Goal: Information Seeking & Learning: Learn about a topic

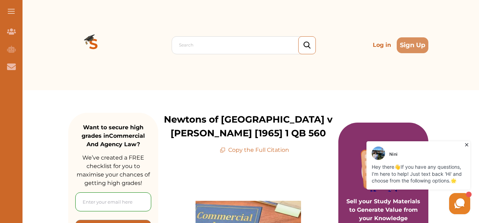
click at [465, 145] on icon at bounding box center [466, 144] width 7 height 7
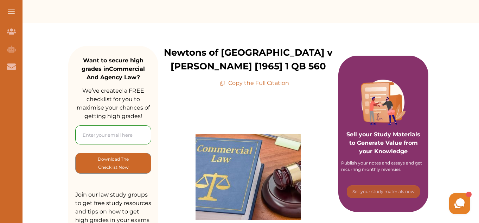
scroll to position [70, 0]
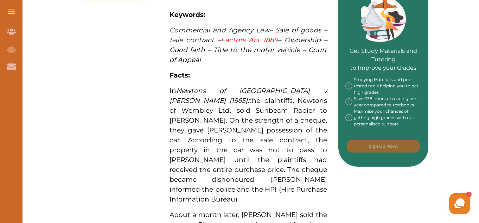
scroll to position [376, 0]
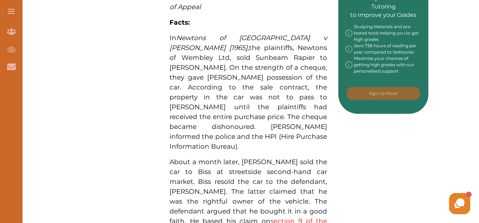
drag, startPoint x: 169, startPoint y: 33, endPoint x: 228, endPoint y: 50, distance: 60.6
click at [228, 50] on div "Newtons of Wembley v Williams [1965] concerns, inter alia, the issue of title t…" at bounding box center [248, 164] width 180 height 773
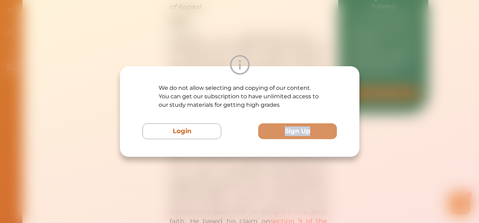
drag, startPoint x: 190, startPoint y: 155, endPoint x: 191, endPoint y: 164, distance: 8.1
click at [190, 158] on div "We do not allow selecting and copying of our content. You can get our subscript…" at bounding box center [239, 111] width 479 height 223
click at [188, 168] on div "We do not allow selecting and copying of our content. You can get our subscript…" at bounding box center [239, 111] width 479 height 223
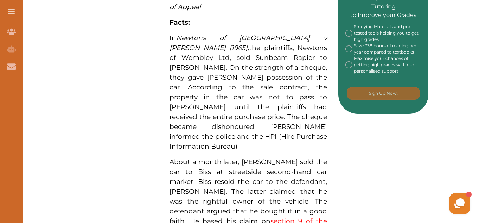
drag, startPoint x: 184, startPoint y: 40, endPoint x: 222, endPoint y: 68, distance: 47.1
click at [222, 68] on span "In Newtons of Wembley v Williams [1965], the plaintiffs, Newtons of Wembley Ltd…" at bounding box center [249, 92] width 158 height 116
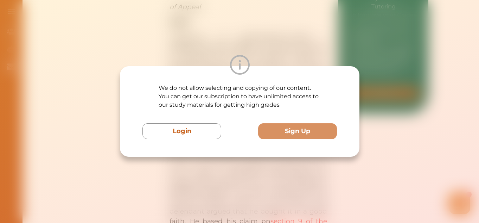
click at [194, 33] on div "We do not allow selecting and copying of our content. You can get our subscript…" at bounding box center [239, 111] width 479 height 223
drag, startPoint x: 189, startPoint y: 38, endPoint x: 171, endPoint y: 21, distance: 24.4
click at [171, 21] on div "We do not allow selecting and copying of our content. You can get our subscript…" at bounding box center [239, 111] width 479 height 223
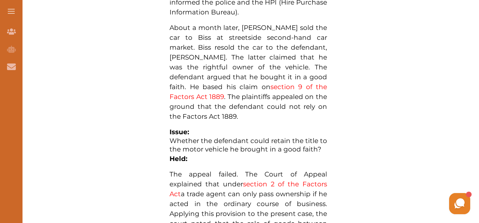
scroll to position [446, 0]
